Goal: Task Accomplishment & Management: Use online tool/utility

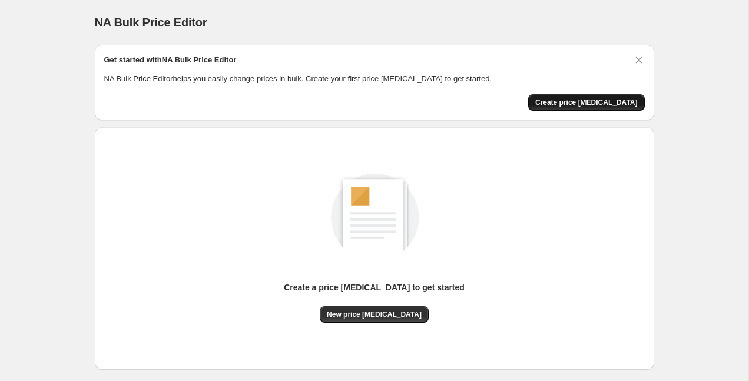
click at [584, 106] on span "Create price [MEDICAL_DATA]" at bounding box center [586, 102] width 102 height 9
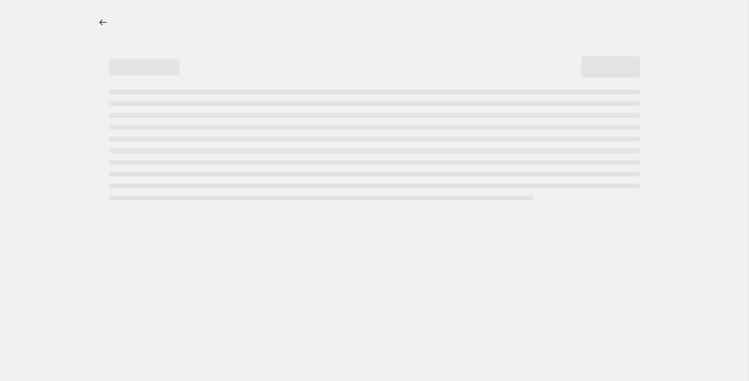
select select "percentage"
